Goal: Use online tool/utility: Utilize a website feature to perform a specific function

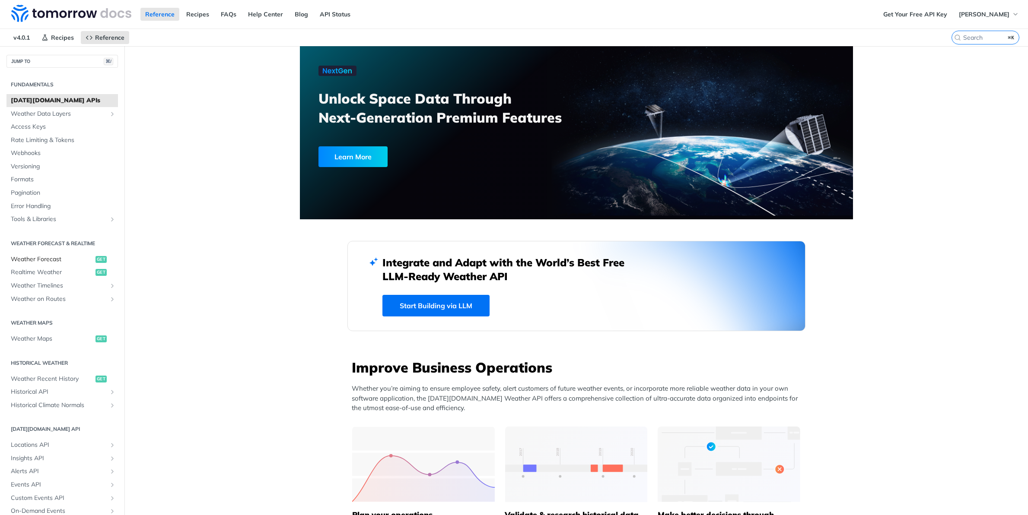
click at [60, 260] on span "Weather Forecast" at bounding box center [52, 259] width 83 height 9
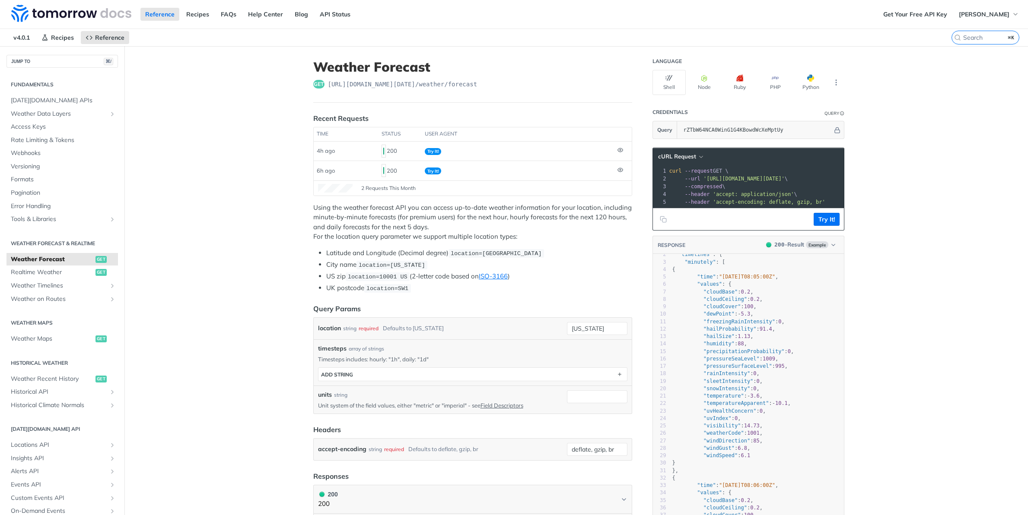
scroll to position [0, 0]
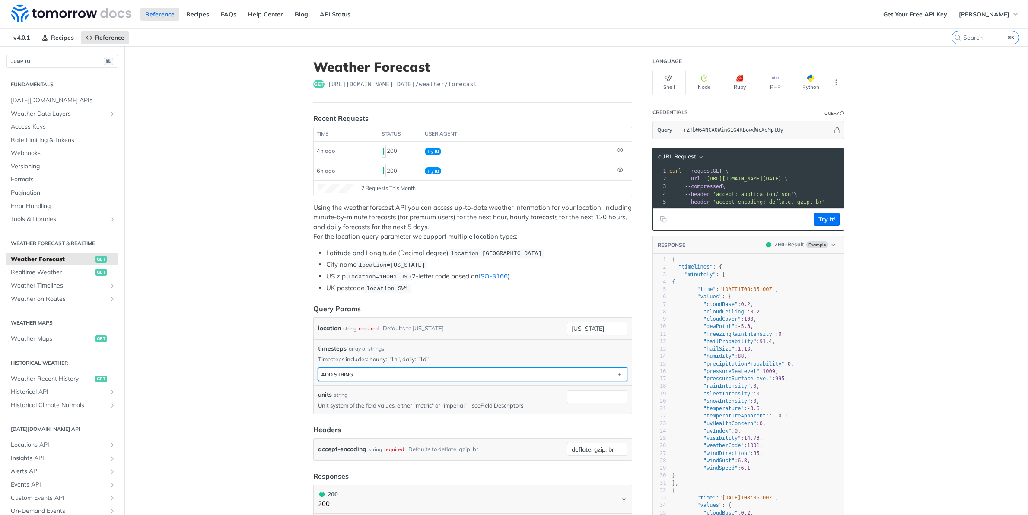
click at [421, 372] on button "ADD string" at bounding box center [472, 374] width 308 height 13
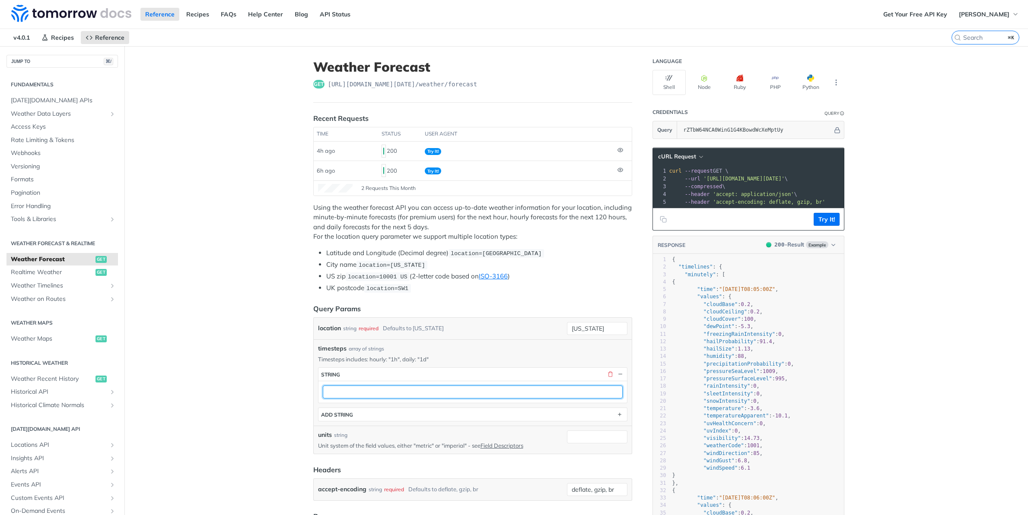
click at [412, 392] on input "text" at bounding box center [473, 392] width 300 height 13
type input "1h,1d"
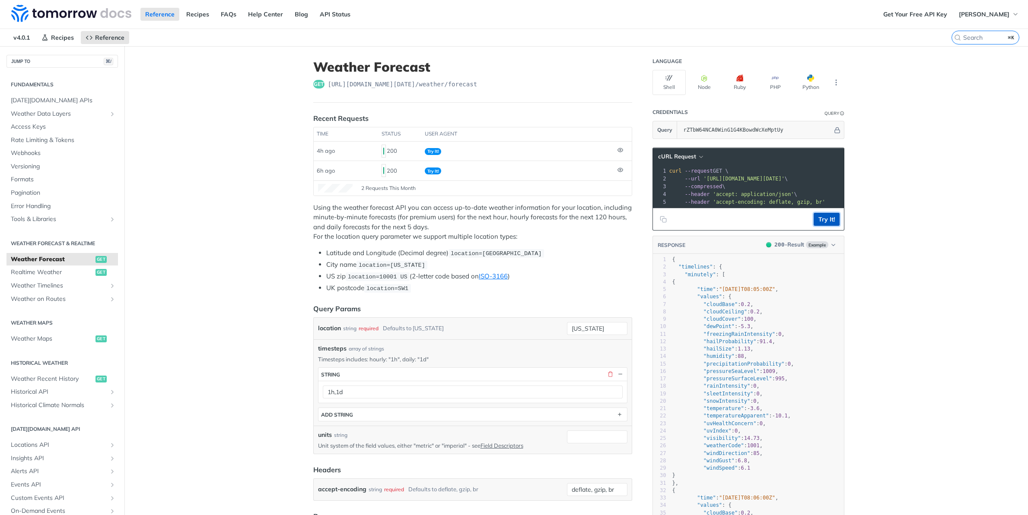
click at [823, 216] on button "Try It!" at bounding box center [827, 219] width 26 height 13
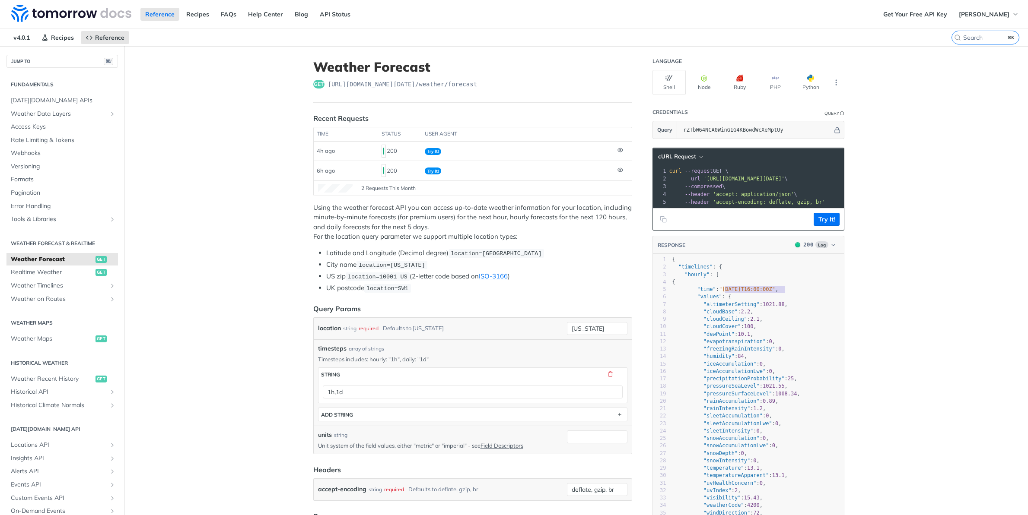
type textarea "[DATE]T16:00:00Z"
drag, startPoint x: 725, startPoint y: 287, endPoint x: 787, endPoint y: 289, distance: 61.4
click at [775, 289] on span ""[DATE]T16:00:00Z"" at bounding box center [747, 289] width 56 height 6
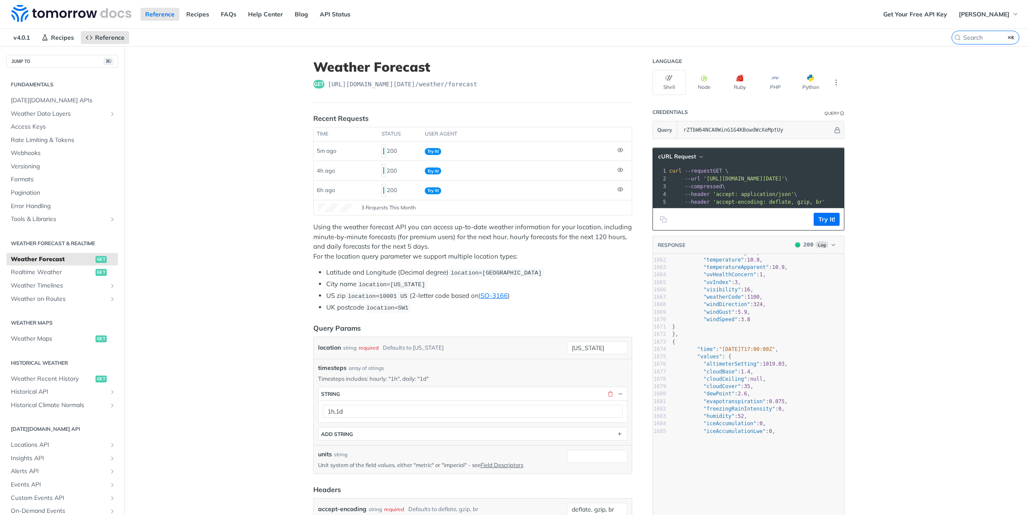
scroll to position [12108, 0]
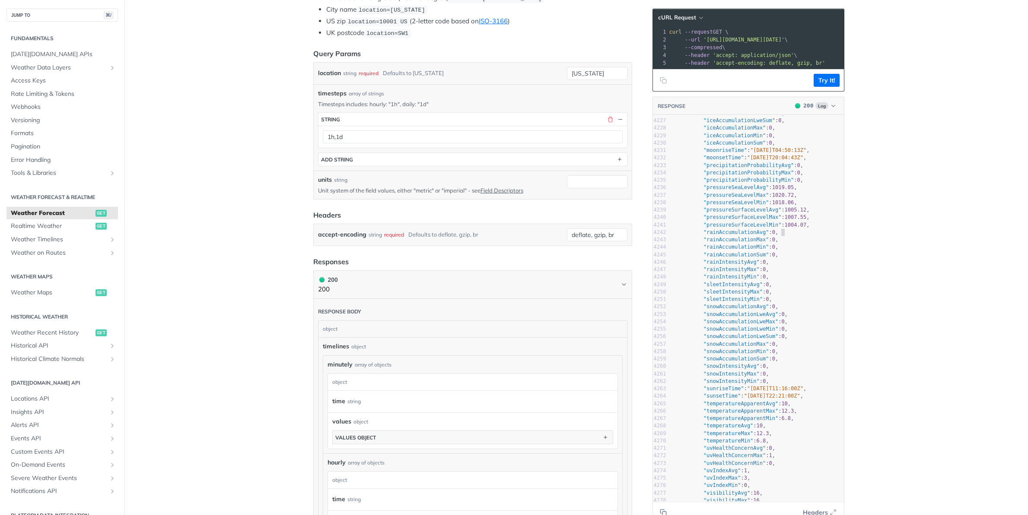
click at [805, 232] on pre ""rainAccumulationAvg" : 0 ," at bounding box center [757, 232] width 173 height 7
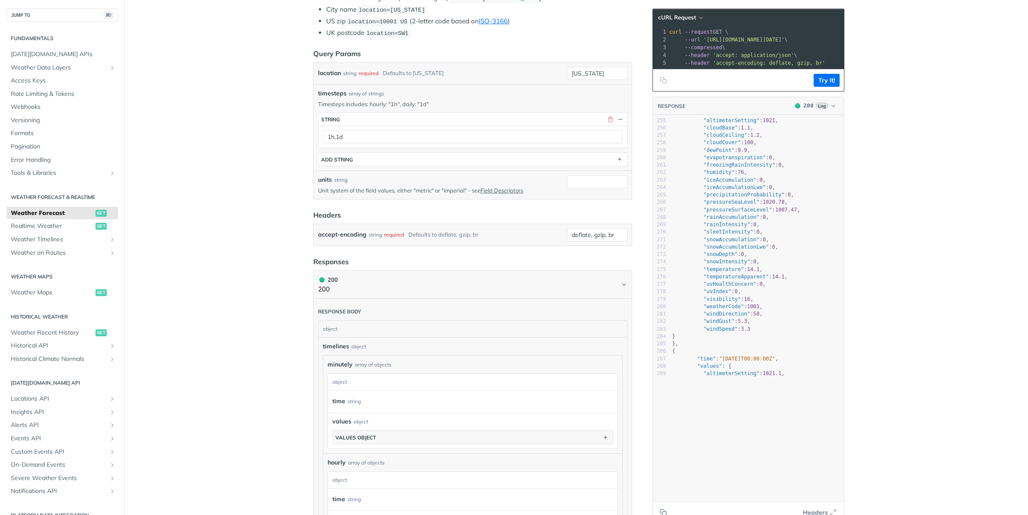
scroll to position [1388, 0]
